Goal: Find specific page/section: Find specific page/section

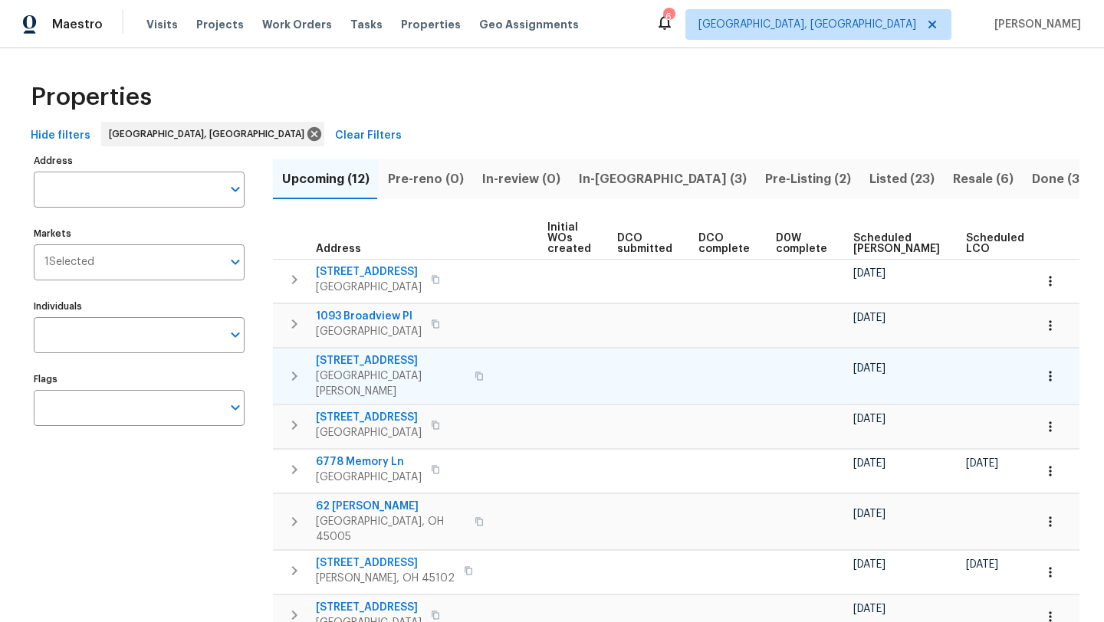
scroll to position [0, 168]
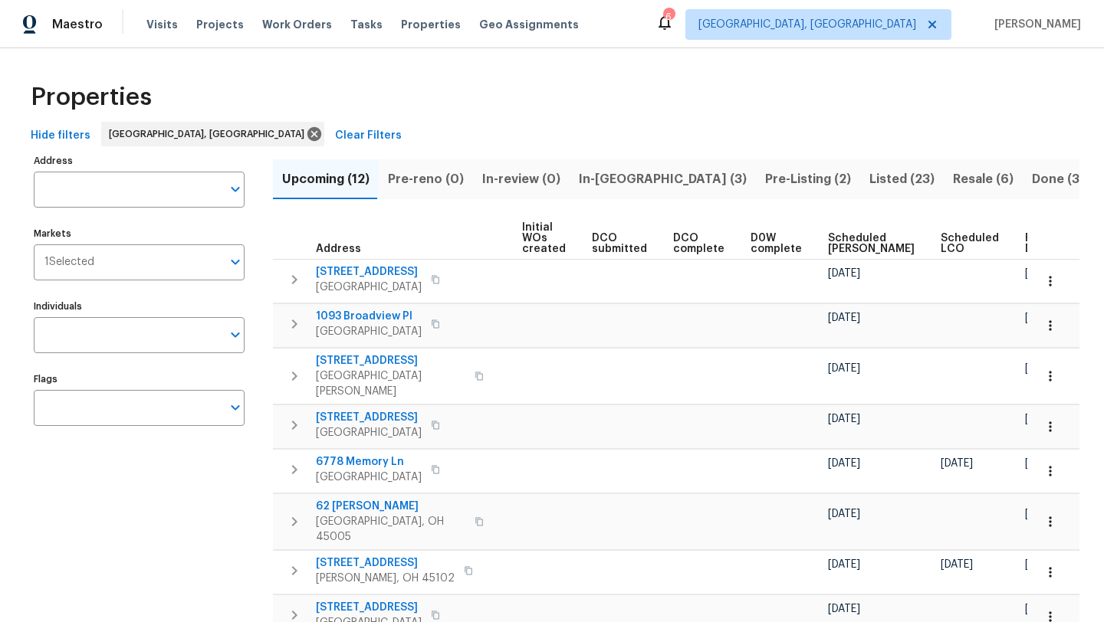
click at [1025, 244] on span "Ready Date" at bounding box center [1042, 243] width 34 height 21
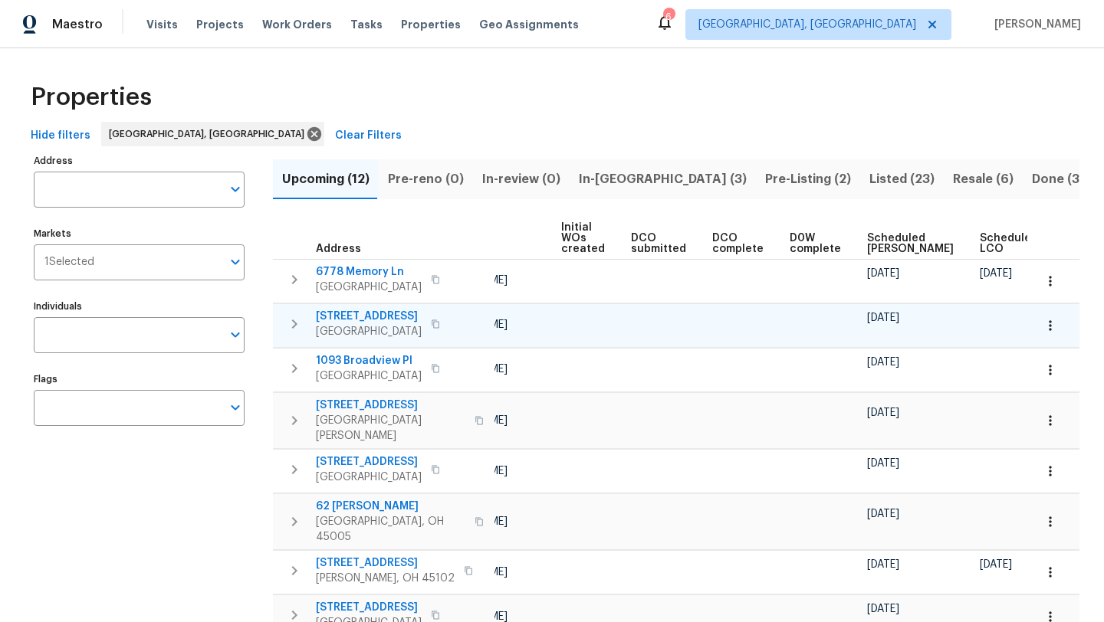
scroll to position [0, 186]
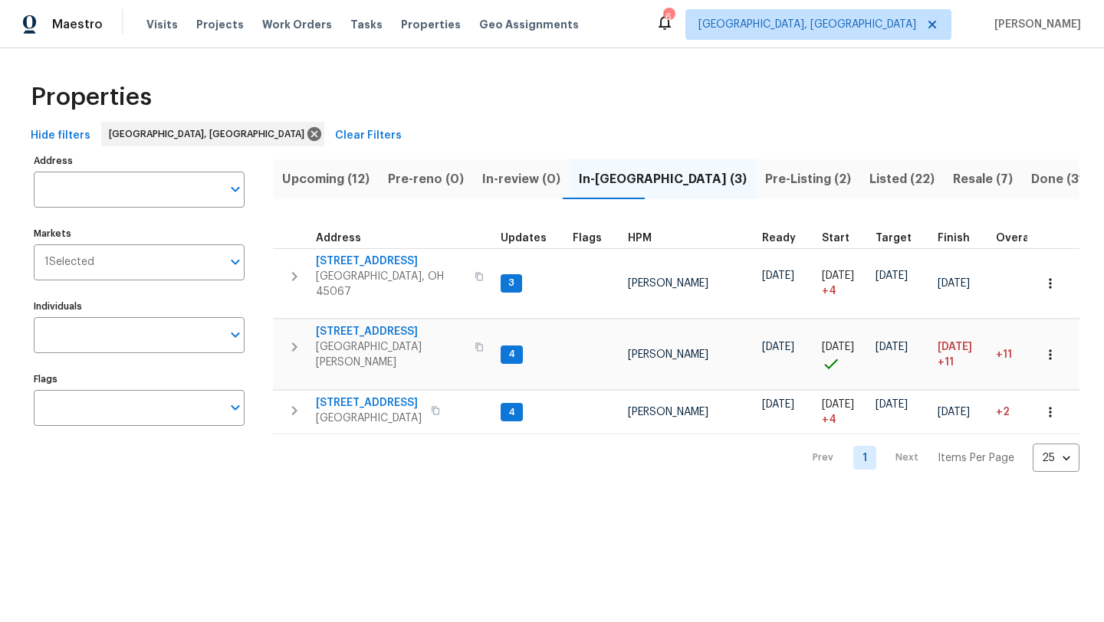
click at [765, 189] on span "Pre-Listing (2)" at bounding box center [808, 179] width 86 height 21
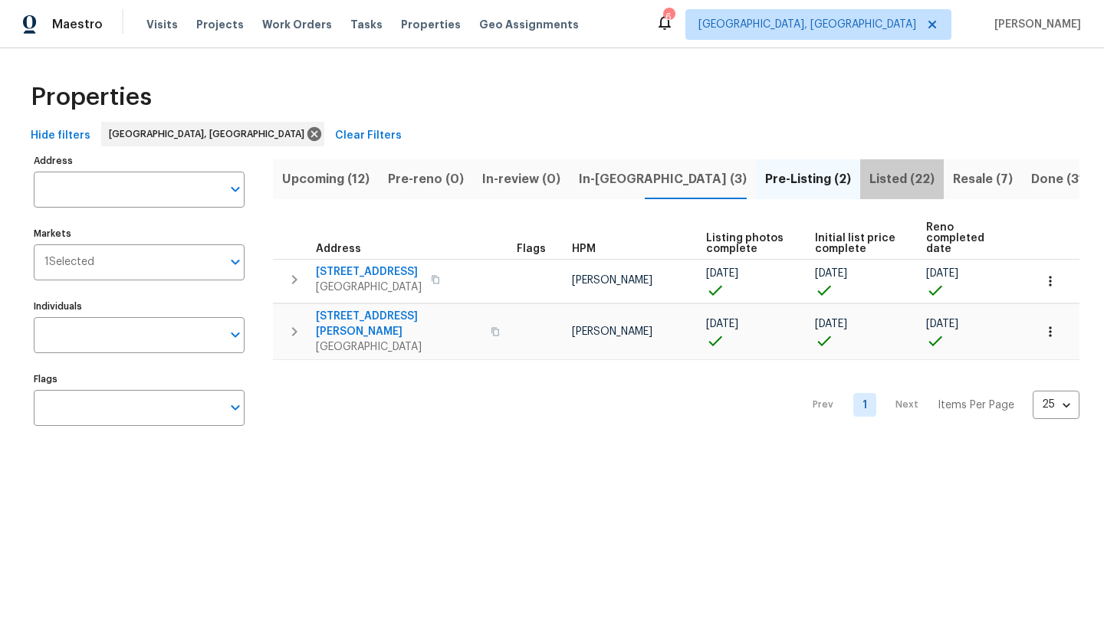
click at [869, 172] on span "Listed (22)" at bounding box center [901, 179] width 65 height 21
